Goal: Task Accomplishment & Management: Complete application form

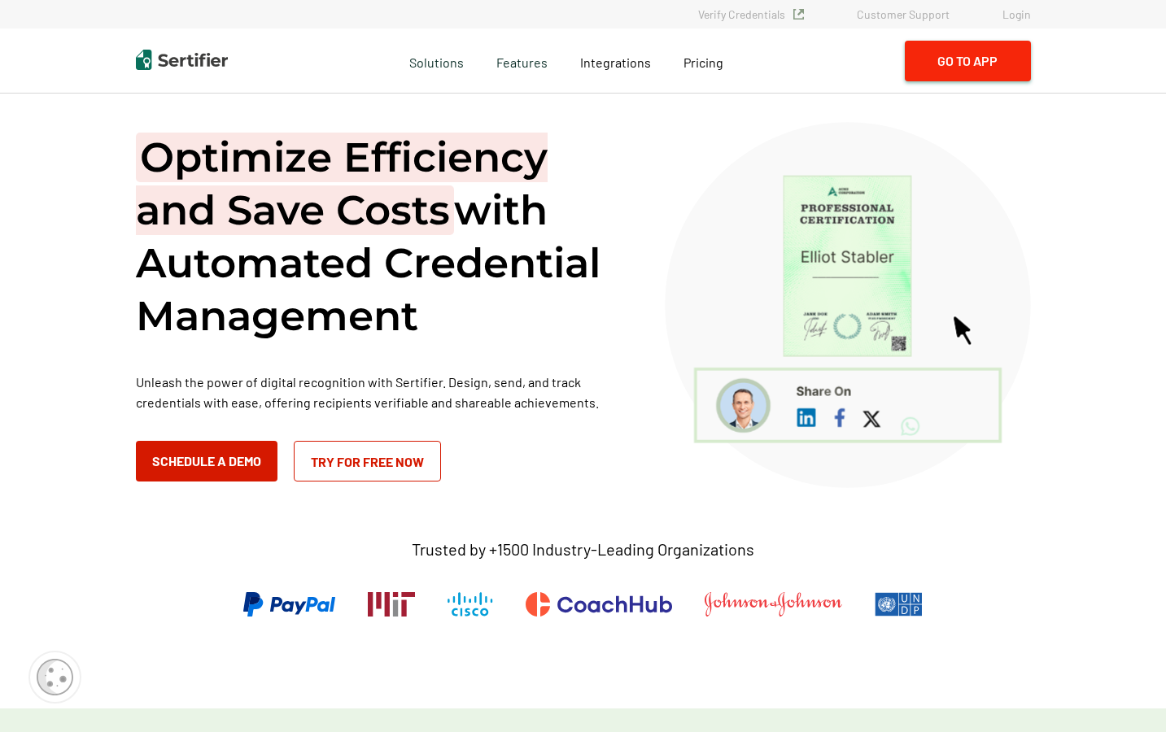
click at [991, 60] on button "Go to App" at bounding box center [968, 61] width 126 height 41
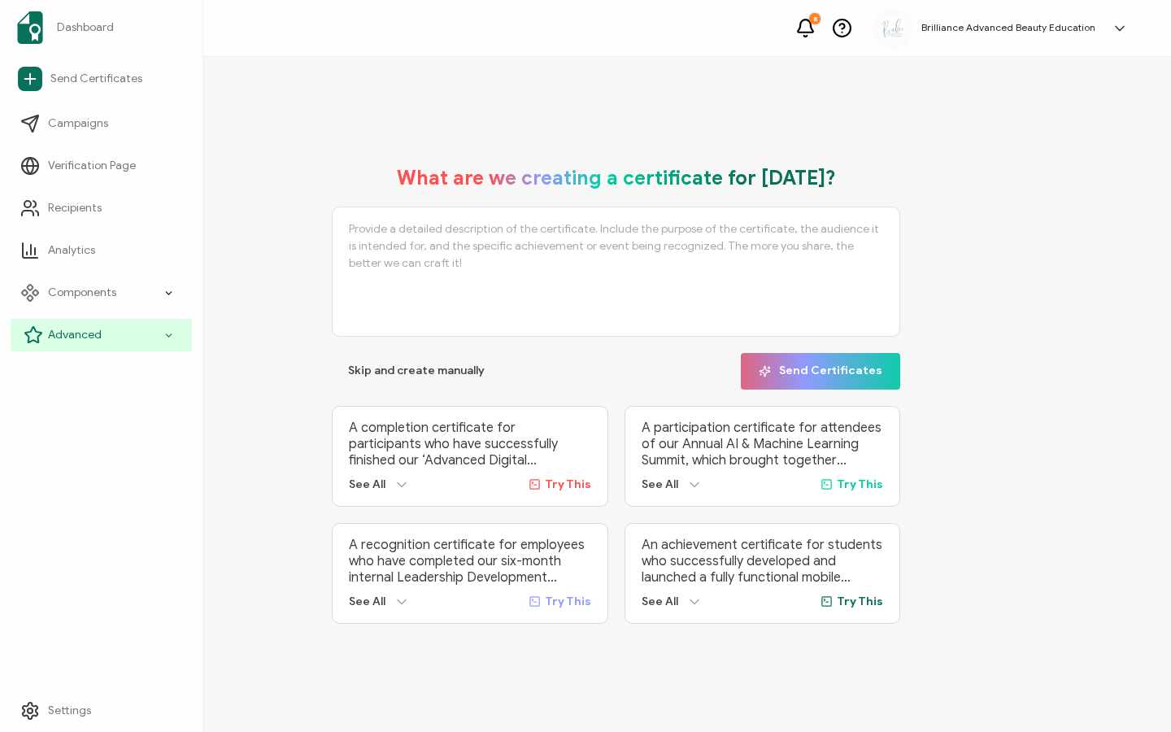
click at [98, 338] on span "Advanced" at bounding box center [75, 335] width 54 height 16
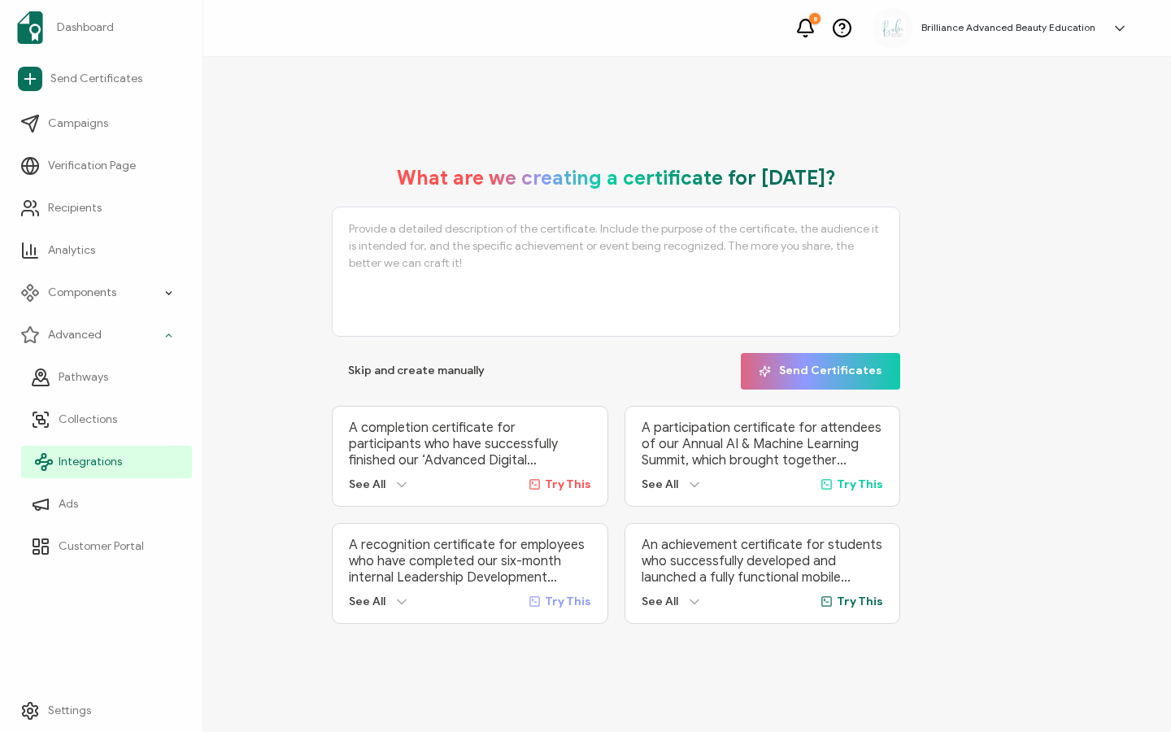
click at [87, 460] on span "Integrations" at bounding box center [90, 462] width 63 height 16
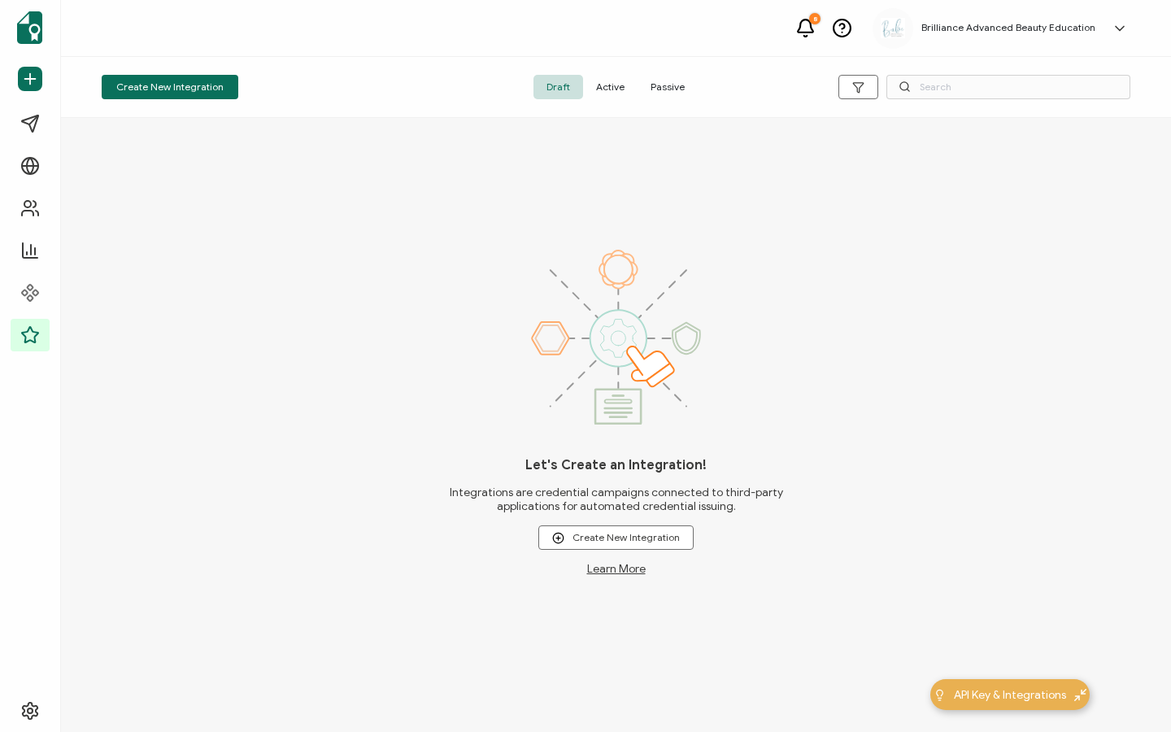
click at [614, 85] on span "Active" at bounding box center [610, 87] width 54 height 24
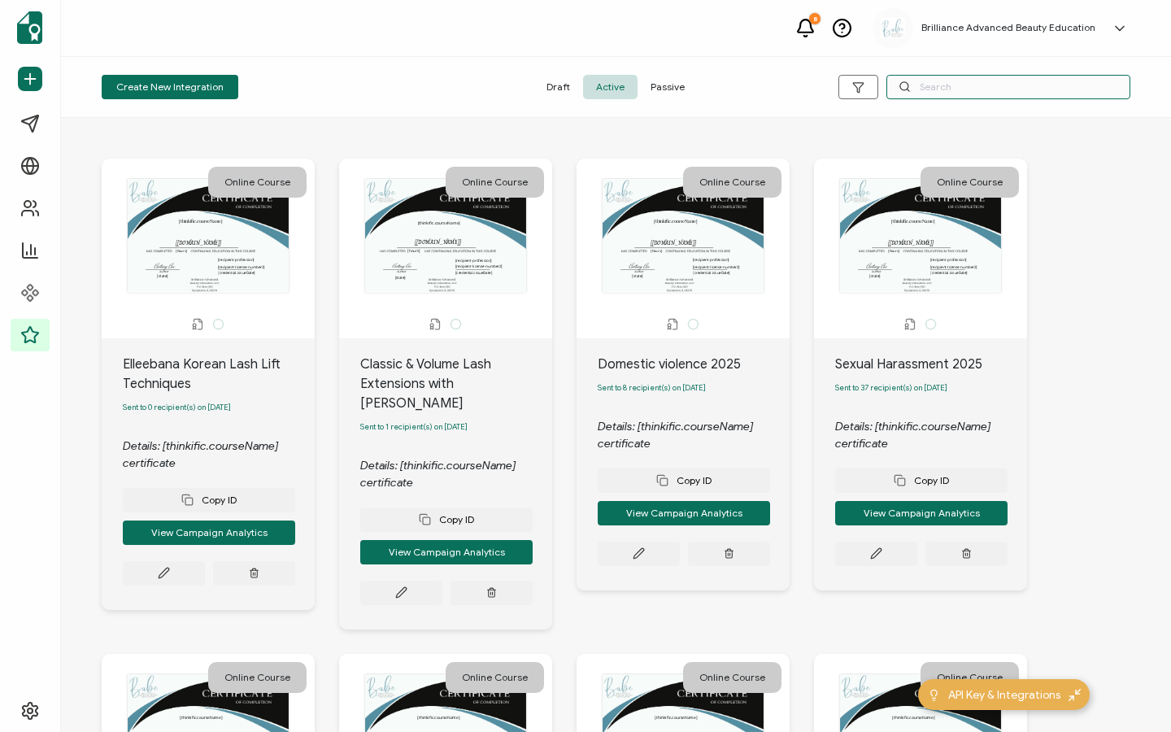
click at [938, 82] on input "text" at bounding box center [1009, 87] width 244 height 24
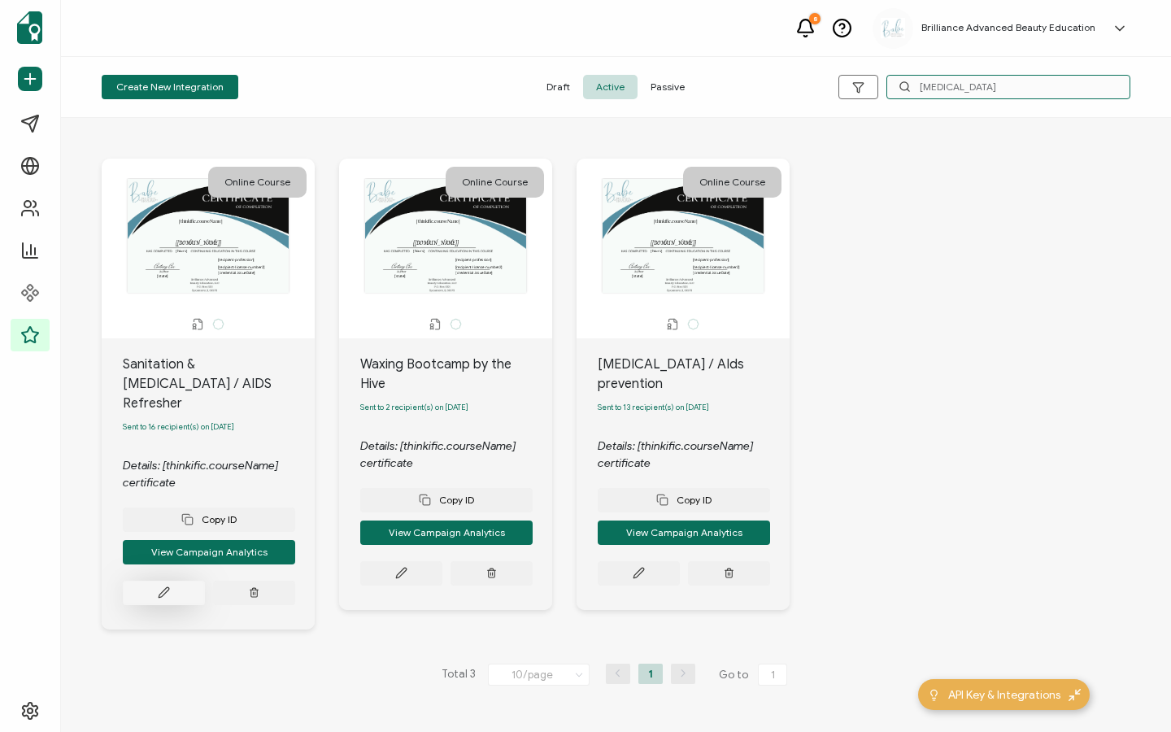
type input "HIV"
click at [152, 581] on button at bounding box center [164, 593] width 82 height 24
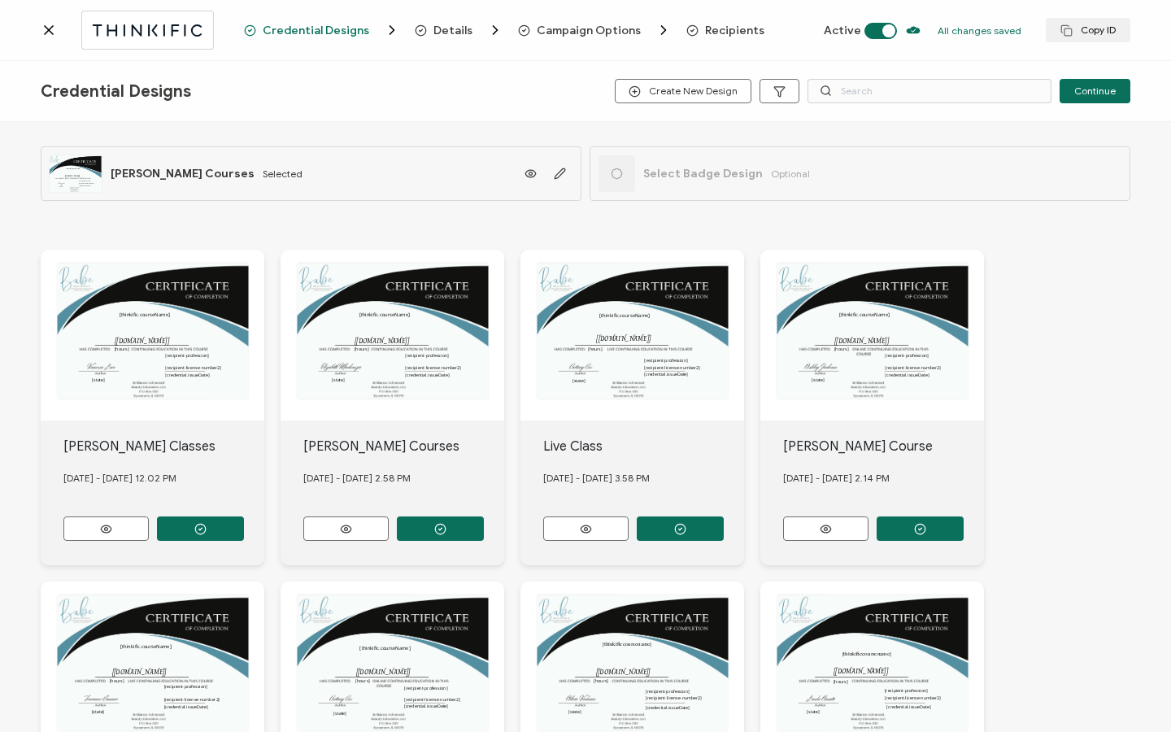
click at [720, 28] on span "Recipients" at bounding box center [734, 30] width 59 height 12
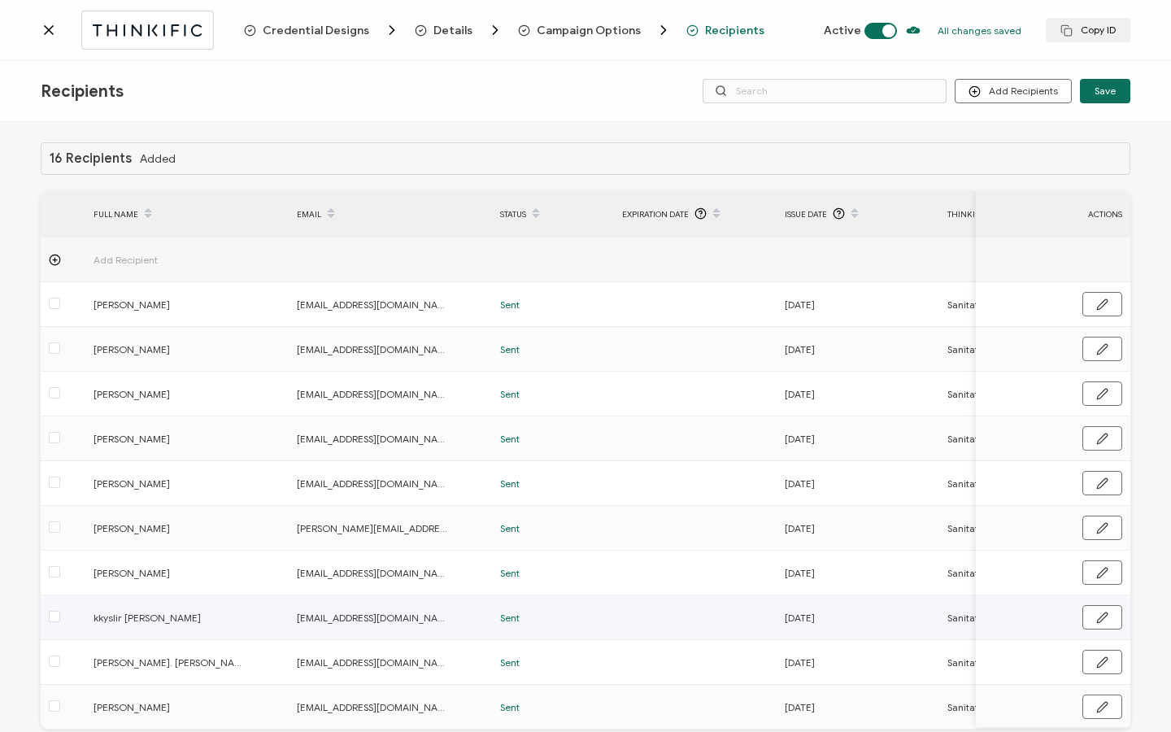
scroll to position [82, 0]
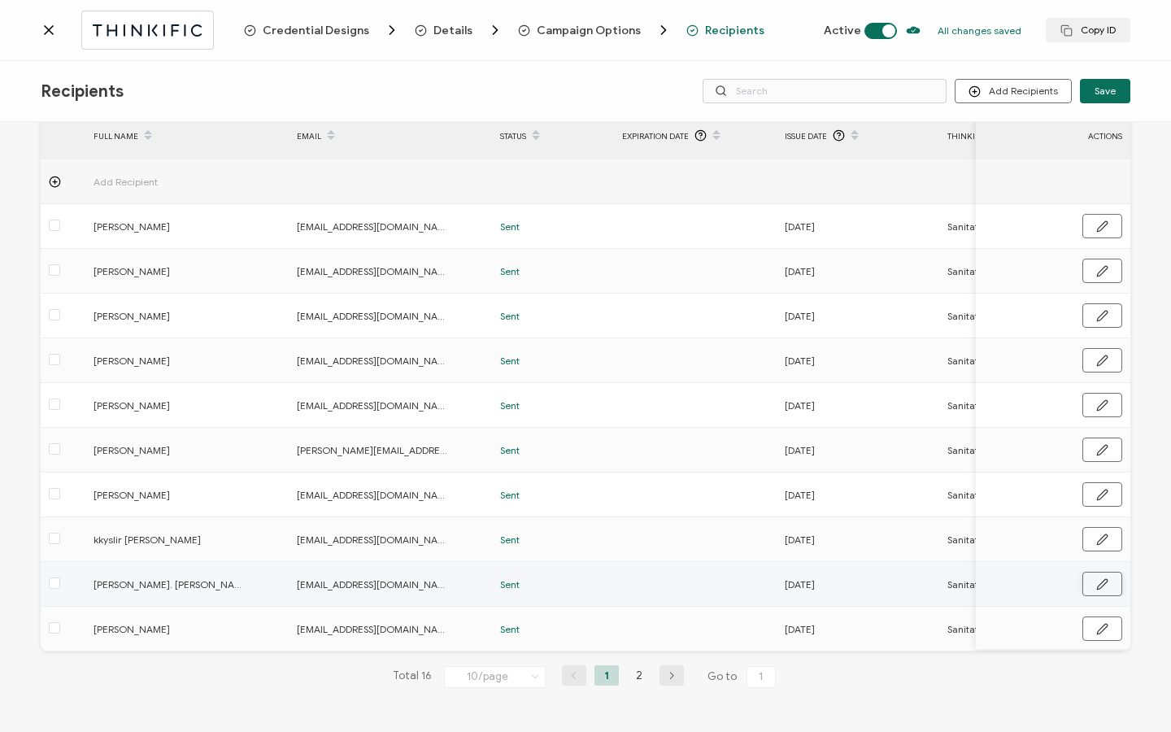
click at [1110, 576] on button "button" at bounding box center [1103, 584] width 40 height 24
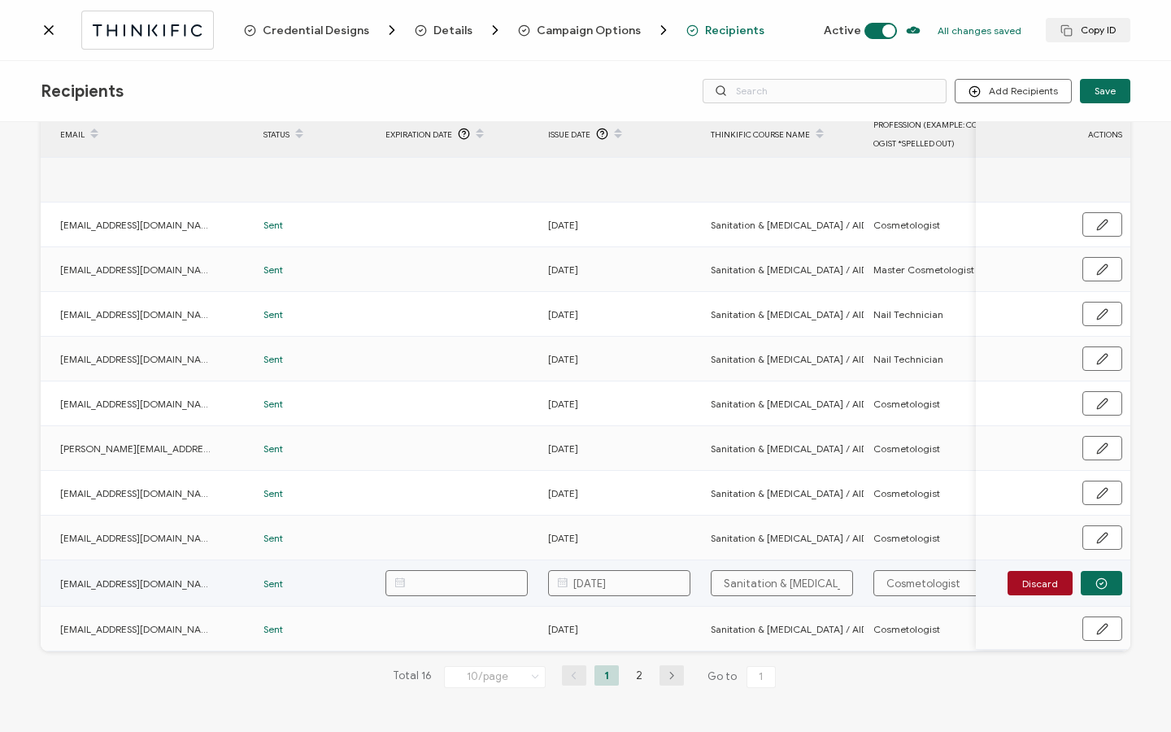
scroll to position [0, 0]
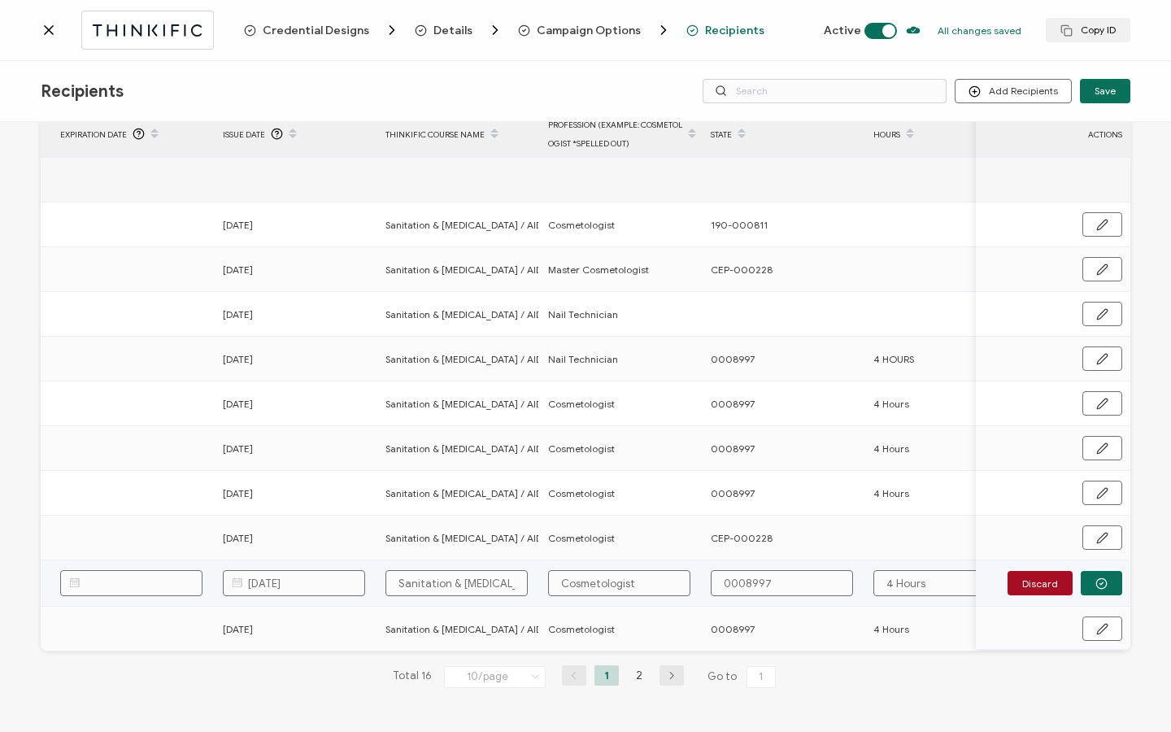
click at [809, 583] on input "0008997" at bounding box center [782, 583] width 142 height 26
type input "0008997"
type input "0008997 C"
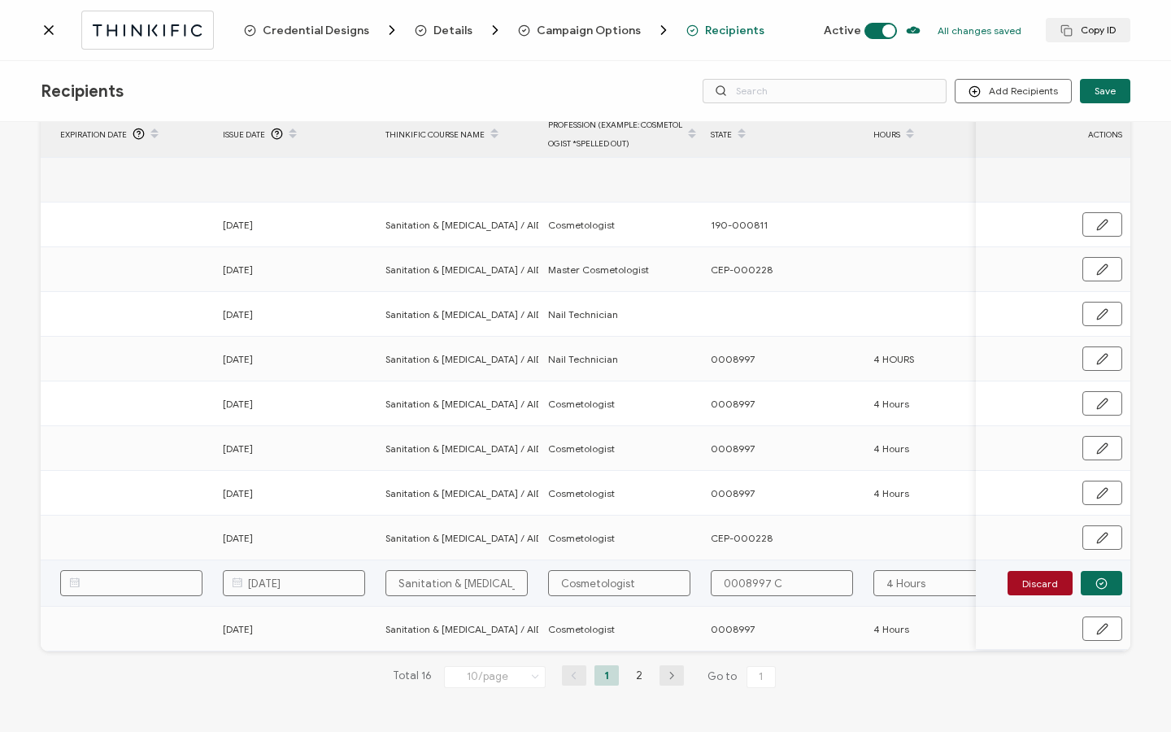
type input "0008997 CC"
click at [773, 572] on input "0008997 CC" at bounding box center [782, 583] width 142 height 26
click at [772, 578] on input "0008997 CC" at bounding box center [782, 583] width 142 height 26
type input "0008997 CC"
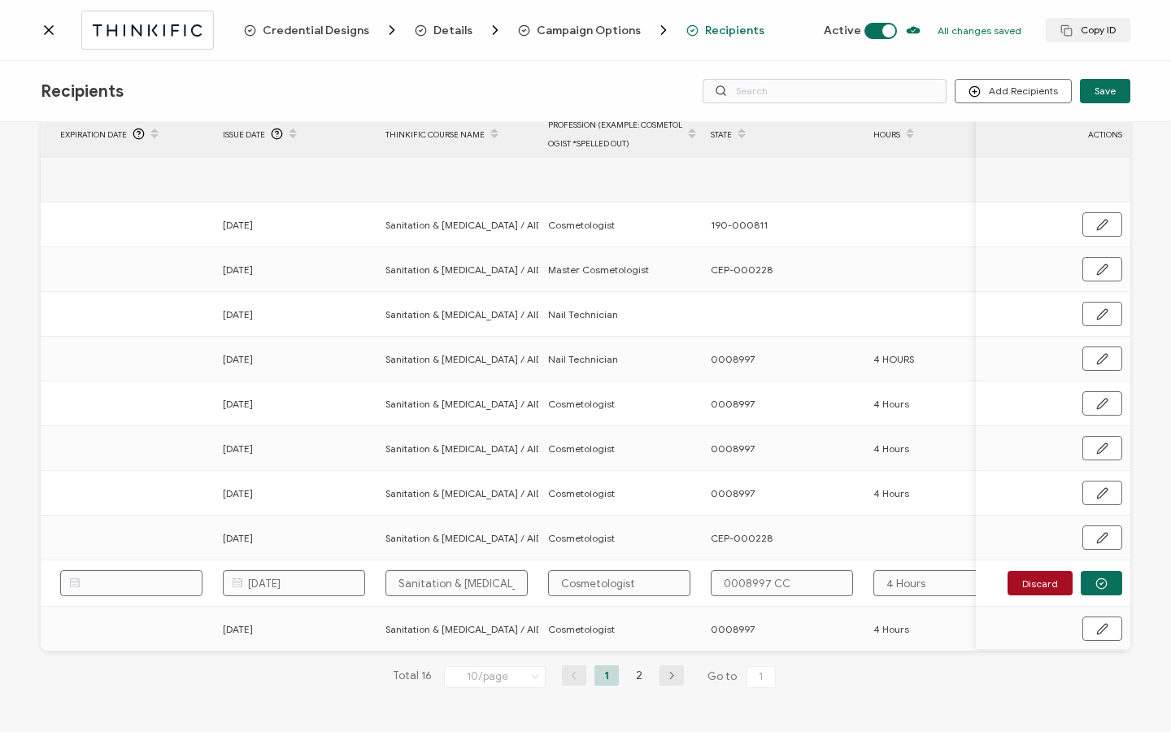
type input "0008997 CC"
type input "0008997 iCC"
type input "0008997 CC"
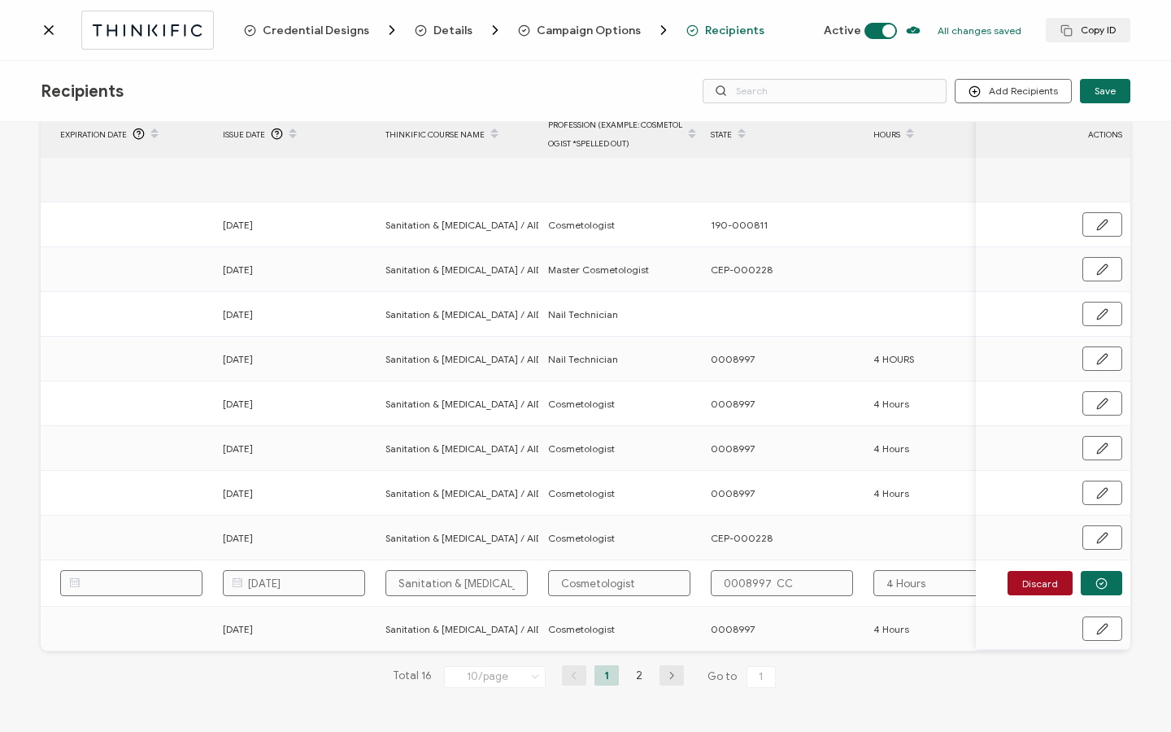
type input "0008997 ICC"
type input "0008997 InCC"
type input "0008997 IniCC"
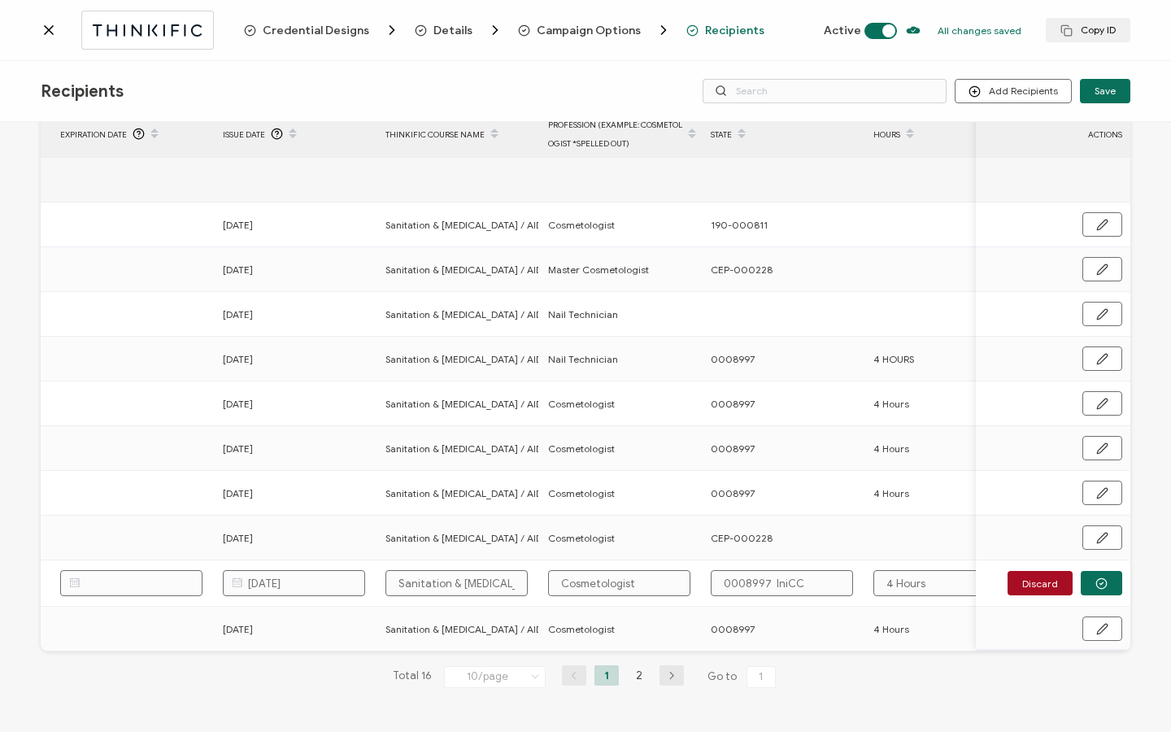
type input "0008997 IniCC"
type input "0008997 InitCC"
type input "0008997 InitiCC"
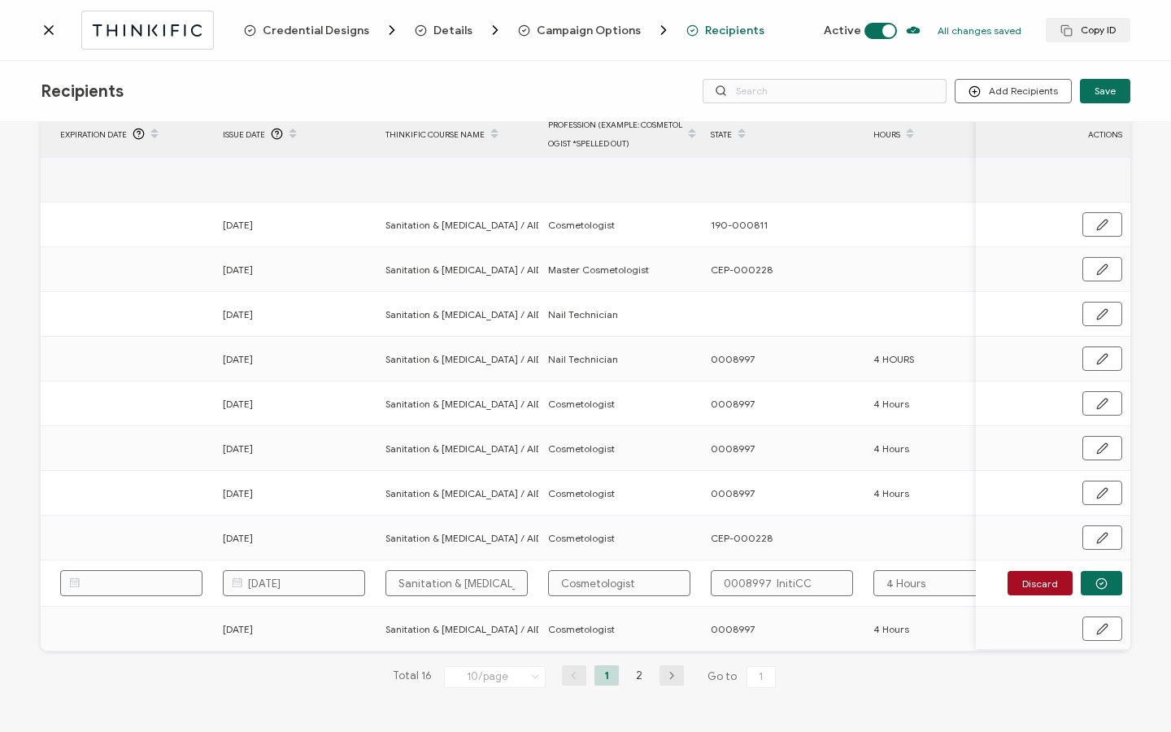
type input "0008997 InitiaCC"
type input "0008997 InitialCC"
type input "0008997 InitialsCC"
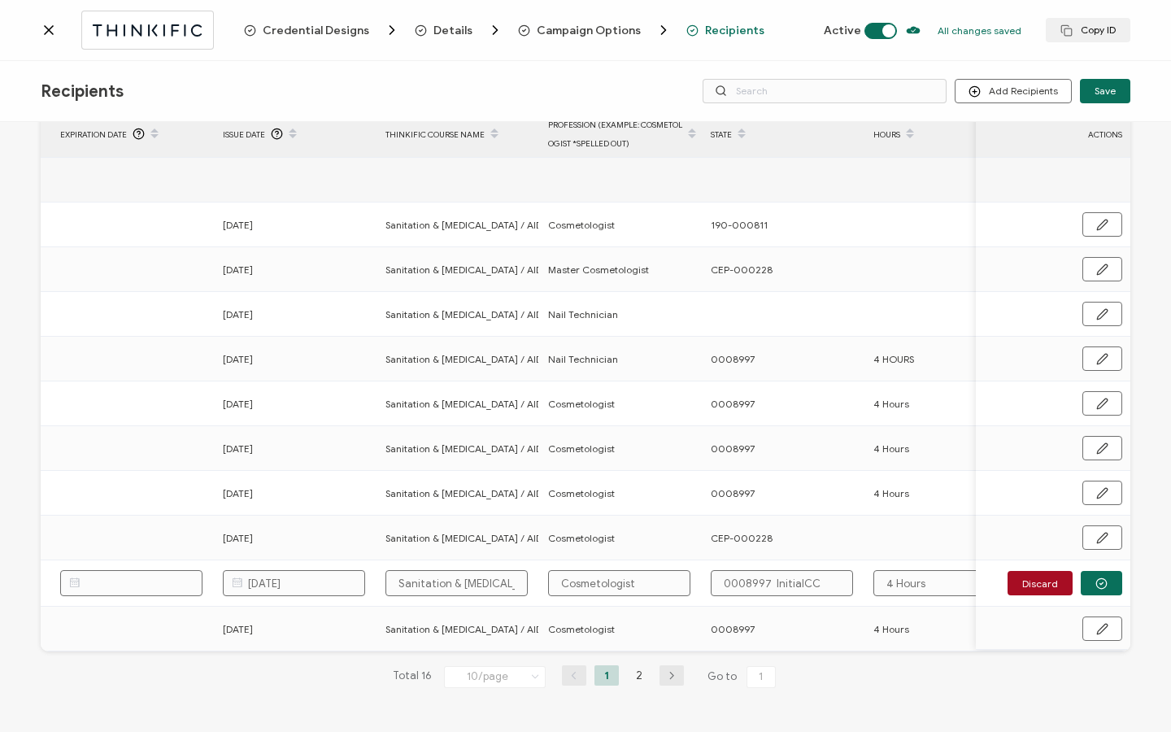
type input "0008997 InitialsCC"
type input "0008997 Initials CC"
type input "0008997 Initials RCC"
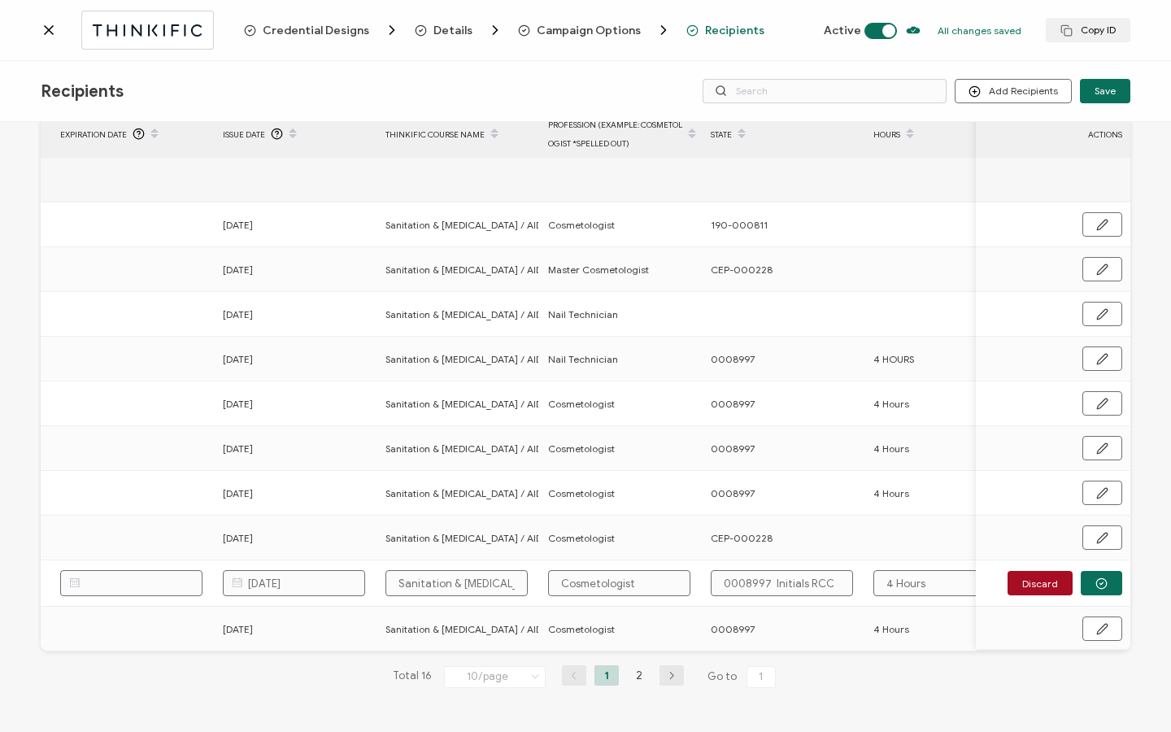
type input "0008997 Initials ReCC"
type input "0008997 Initials ReqCC"
type input "0008997 Initials RequCC"
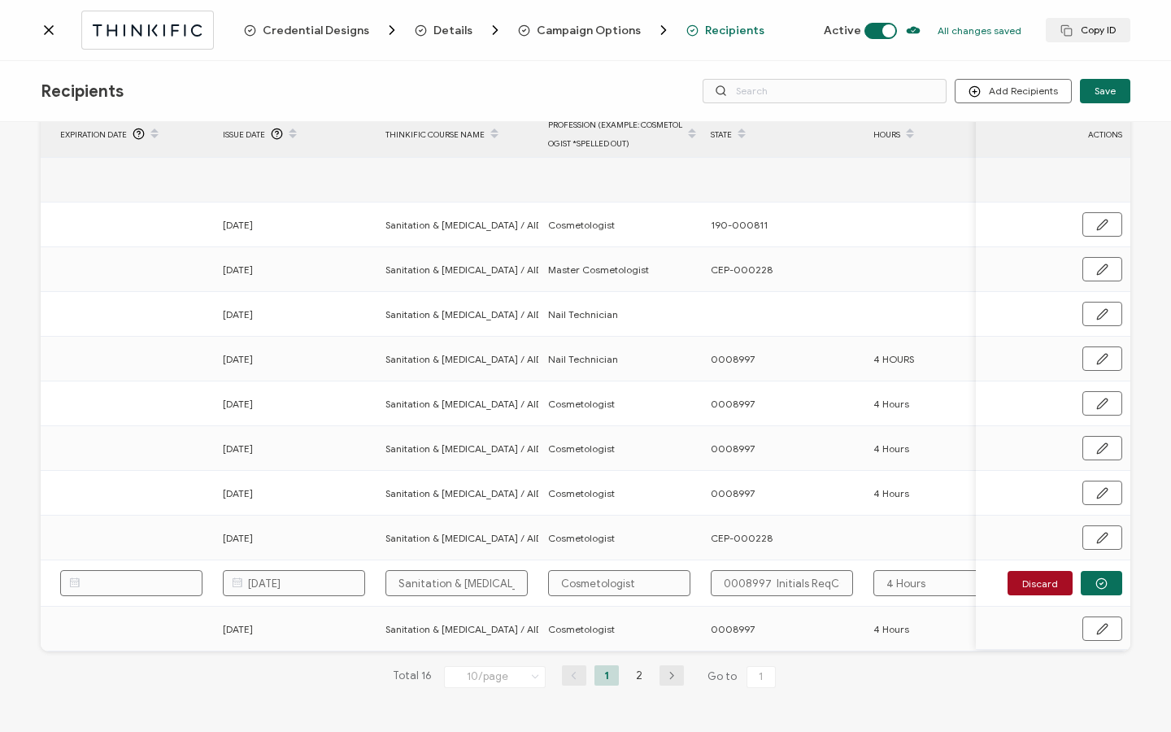
type input "0008997 Initials RequCC"
type input "0008997 Initials RequeCC"
type input "0008997 Initials RequesCC"
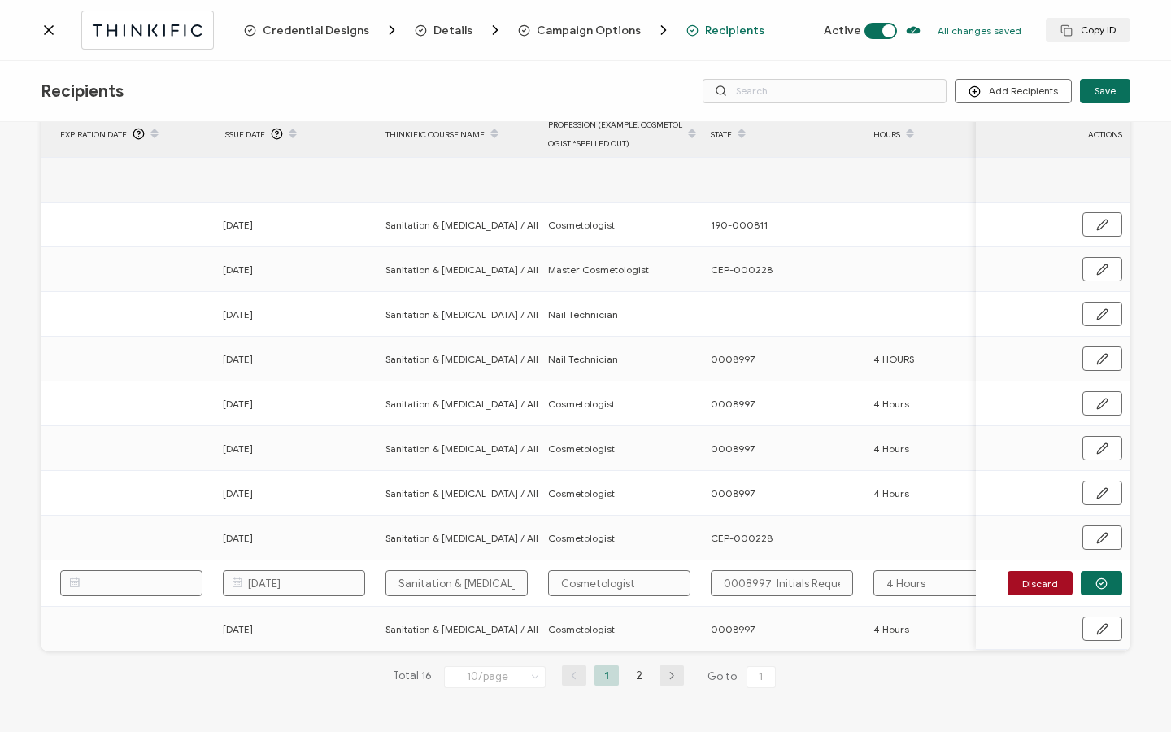
type input "0008997 Initials RequestCC"
type input "0008997 Initials RequesteCC"
type input "0008997 Initials RequestedCC"
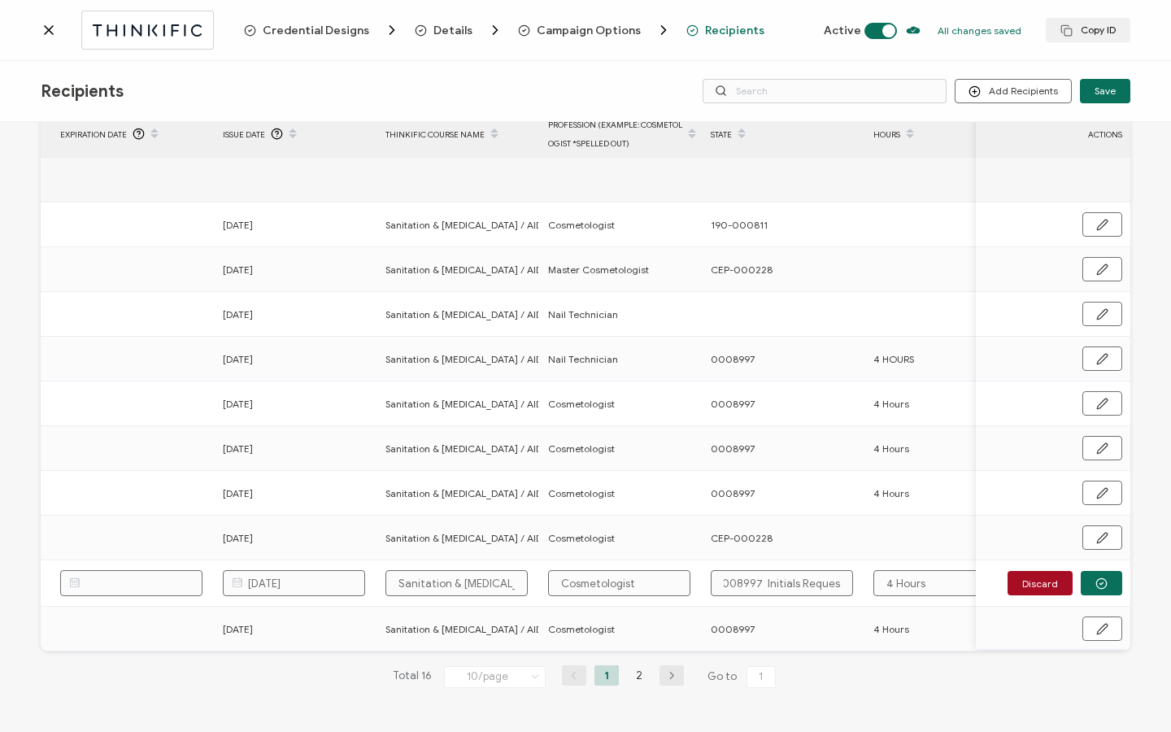
type input "0008997 Initials RequestedCC"
type input "0008997 Initials Requested:CC"
click at [1103, 582] on button "button" at bounding box center [1101, 583] width 41 height 24
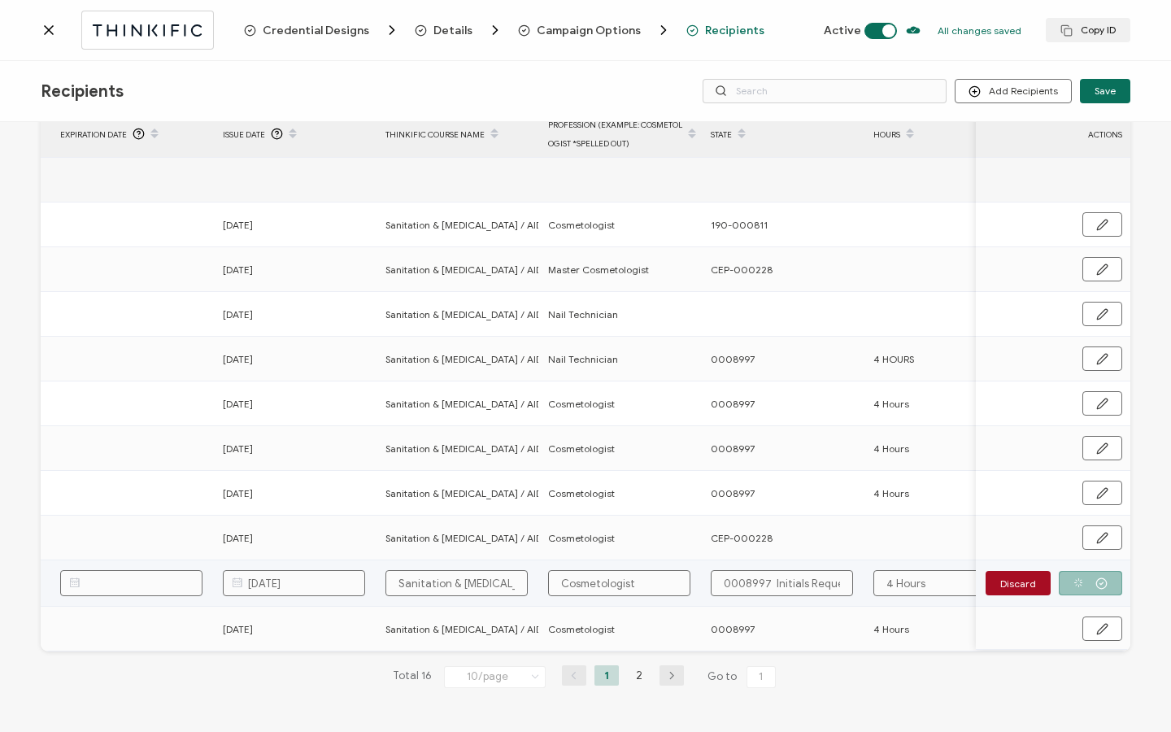
click at [1086, 590] on div "Discard" at bounding box center [1054, 583] width 137 height 24
click at [1096, 578] on icon "button" at bounding box center [1102, 584] width 12 height 12
